Goal: Use online tool/utility: Utilize a website feature to perform a specific function

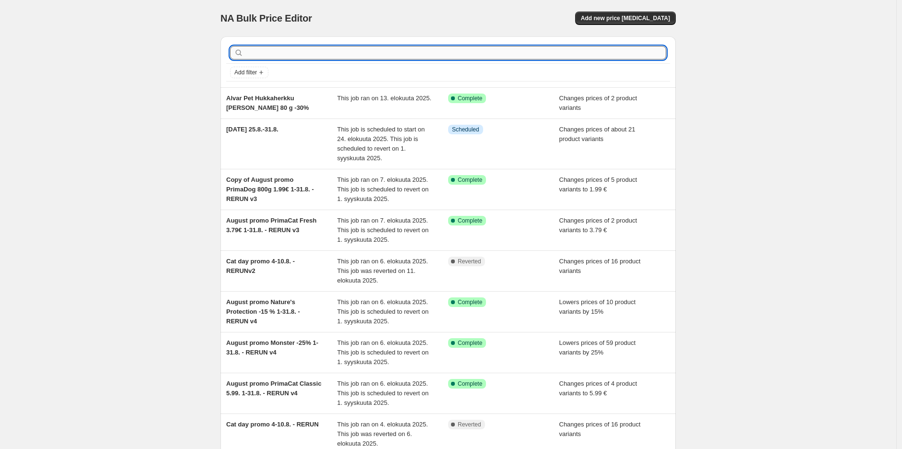
click at [377, 58] on input "text" at bounding box center [455, 52] width 421 height 13
click at [648, 16] on span "Add new price [MEDICAL_DATA]" at bounding box center [625, 18] width 89 height 8
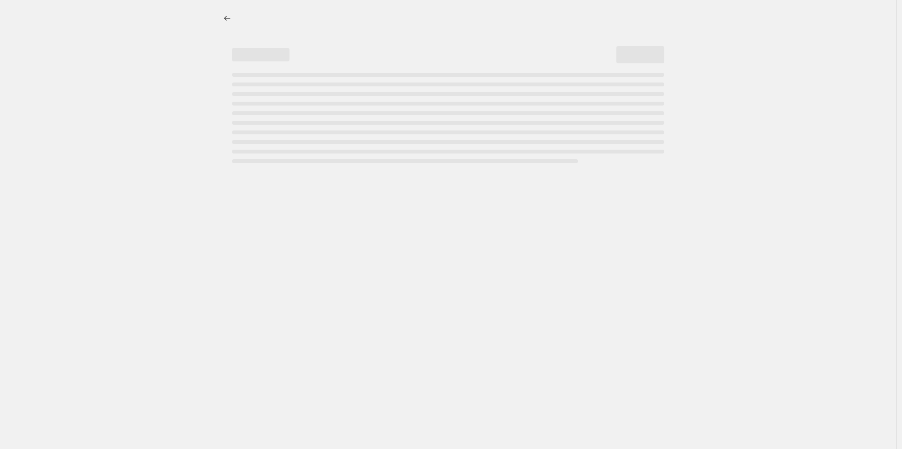
select select "percentage"
